Goal: Task Accomplishment & Management: Manage account settings

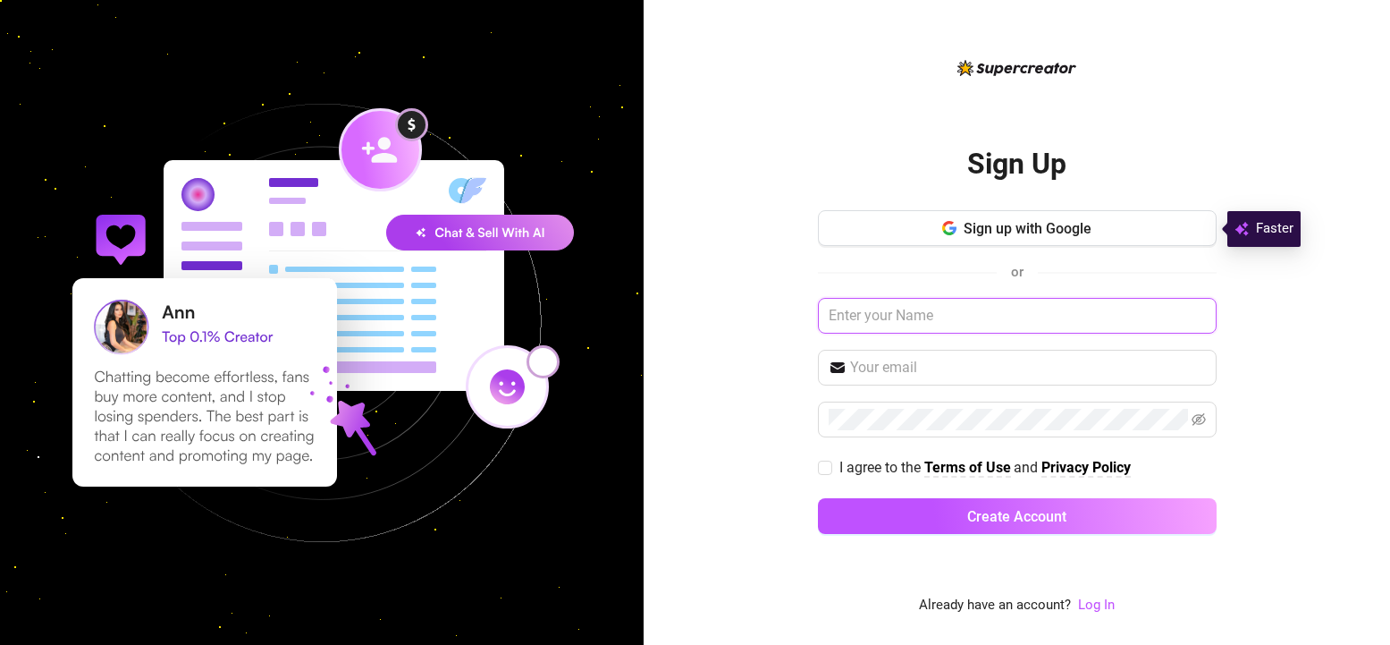
click at [968, 317] on input "text" at bounding box center [1017, 316] width 399 height 36
click at [1096, 604] on link "Log In" at bounding box center [1096, 604] width 37 height 16
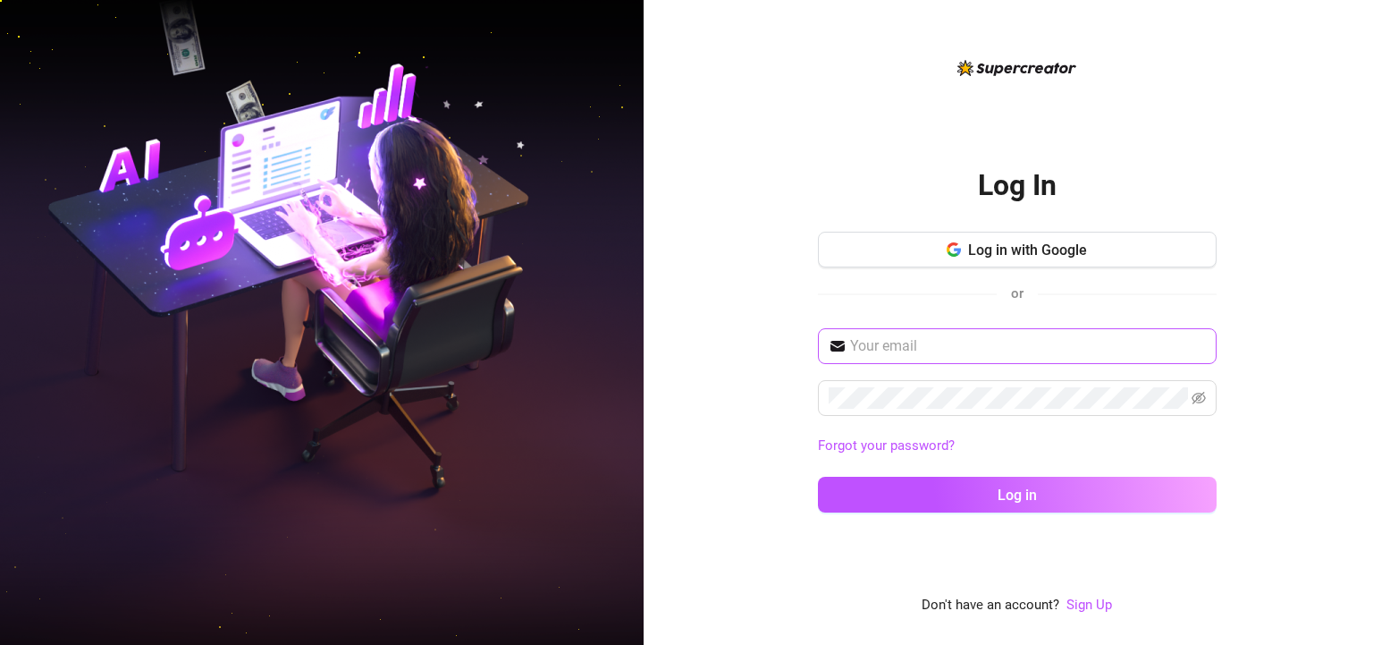
click at [923, 330] on span at bounding box center [1017, 346] width 399 height 36
type input "[EMAIL_ADDRESS][DOMAIN_NAME]"
click at [818, 477] on button "Log in" at bounding box center [1017, 495] width 399 height 36
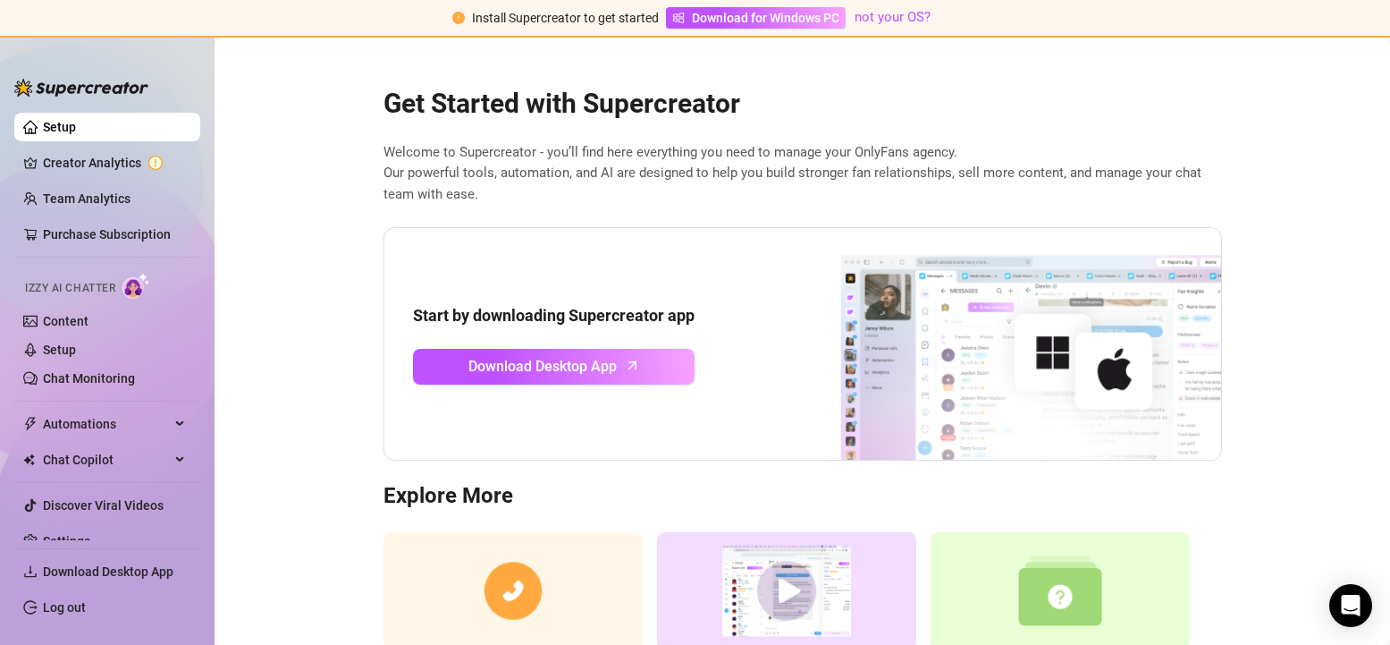
scroll to position [127, 0]
